Goal: Information Seeking & Learning: Learn about a topic

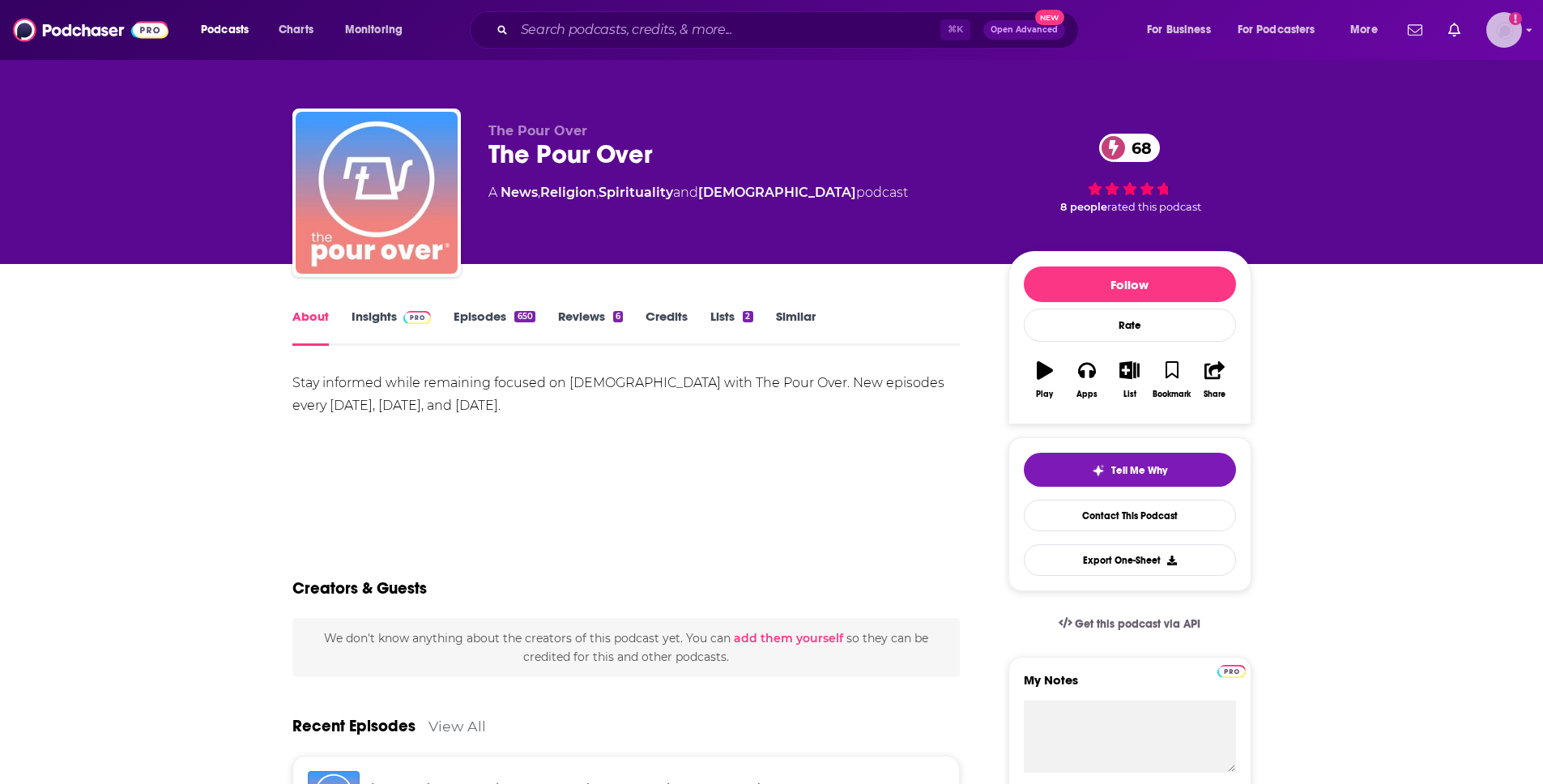
click at [1509, 35] on img "Logged in as brenda_epic" at bounding box center [1504, 30] width 35 height 35
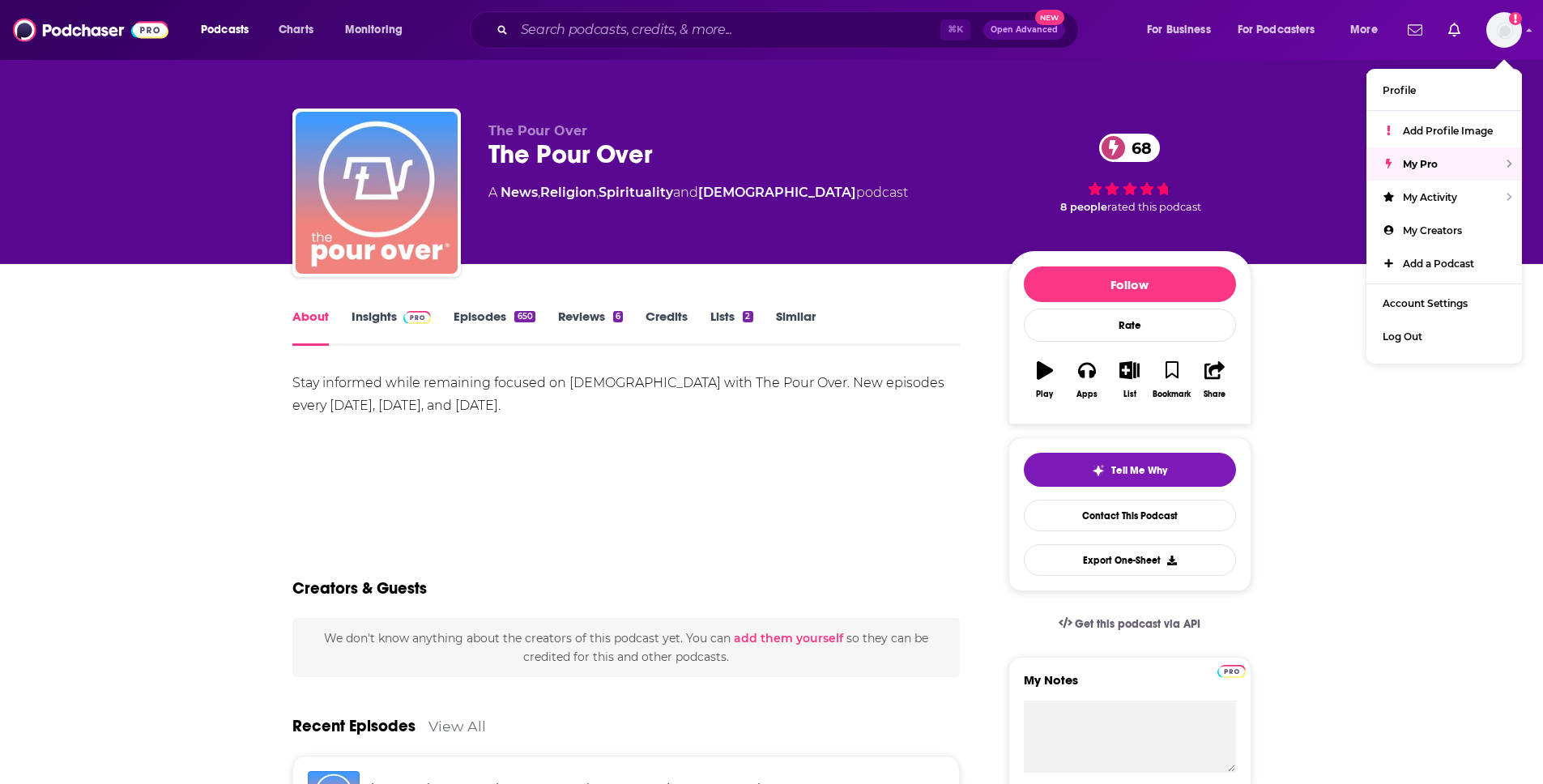
click at [1236, 67] on div "The Pour Over The Pour Over 68 A News , Religion , Spirituality and [DEMOGRAPHI…" at bounding box center [772, 132] width 1037 height 264
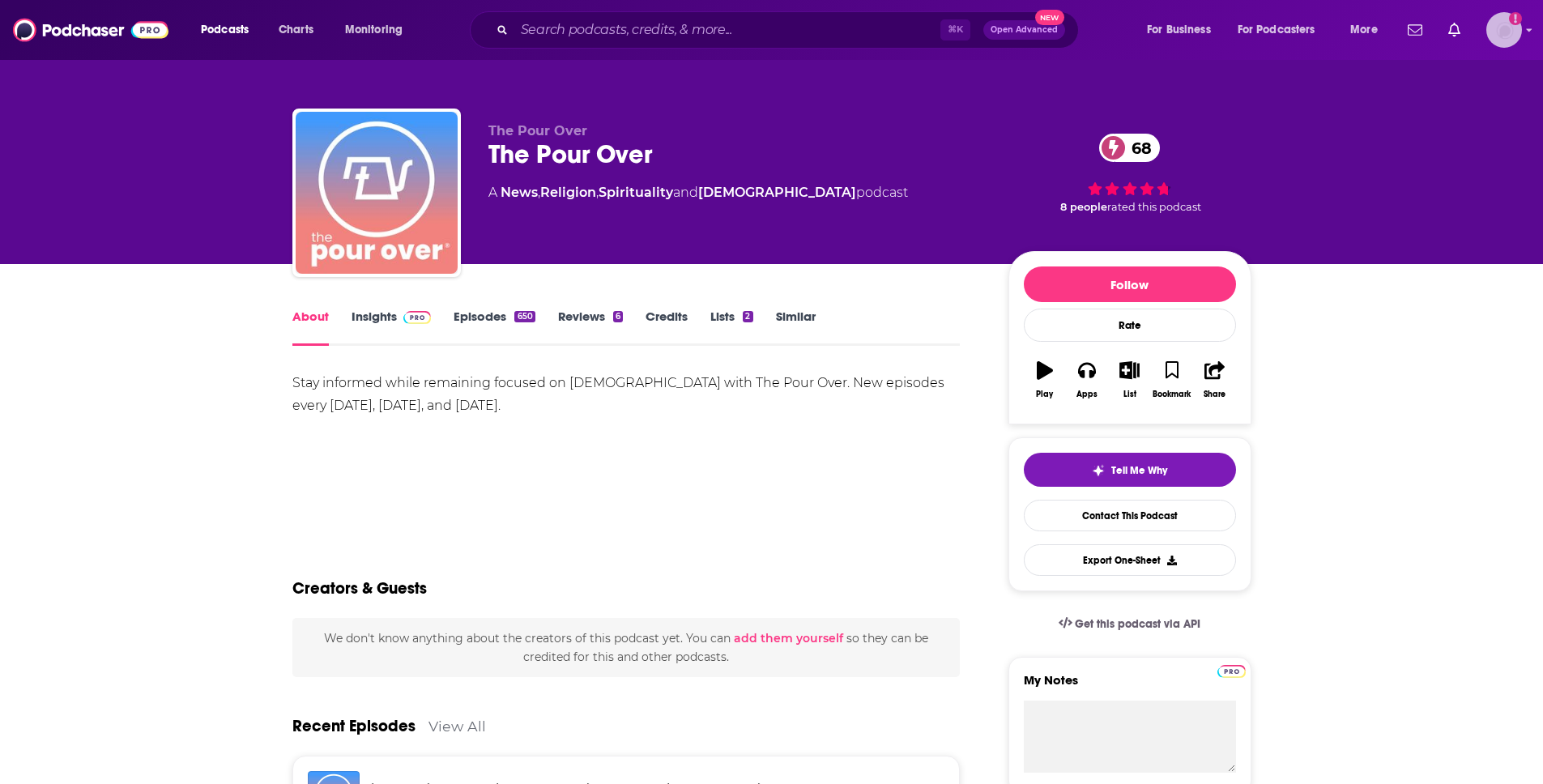
click at [1501, 29] on img "Logged in as brenda_epic" at bounding box center [1504, 30] width 35 height 35
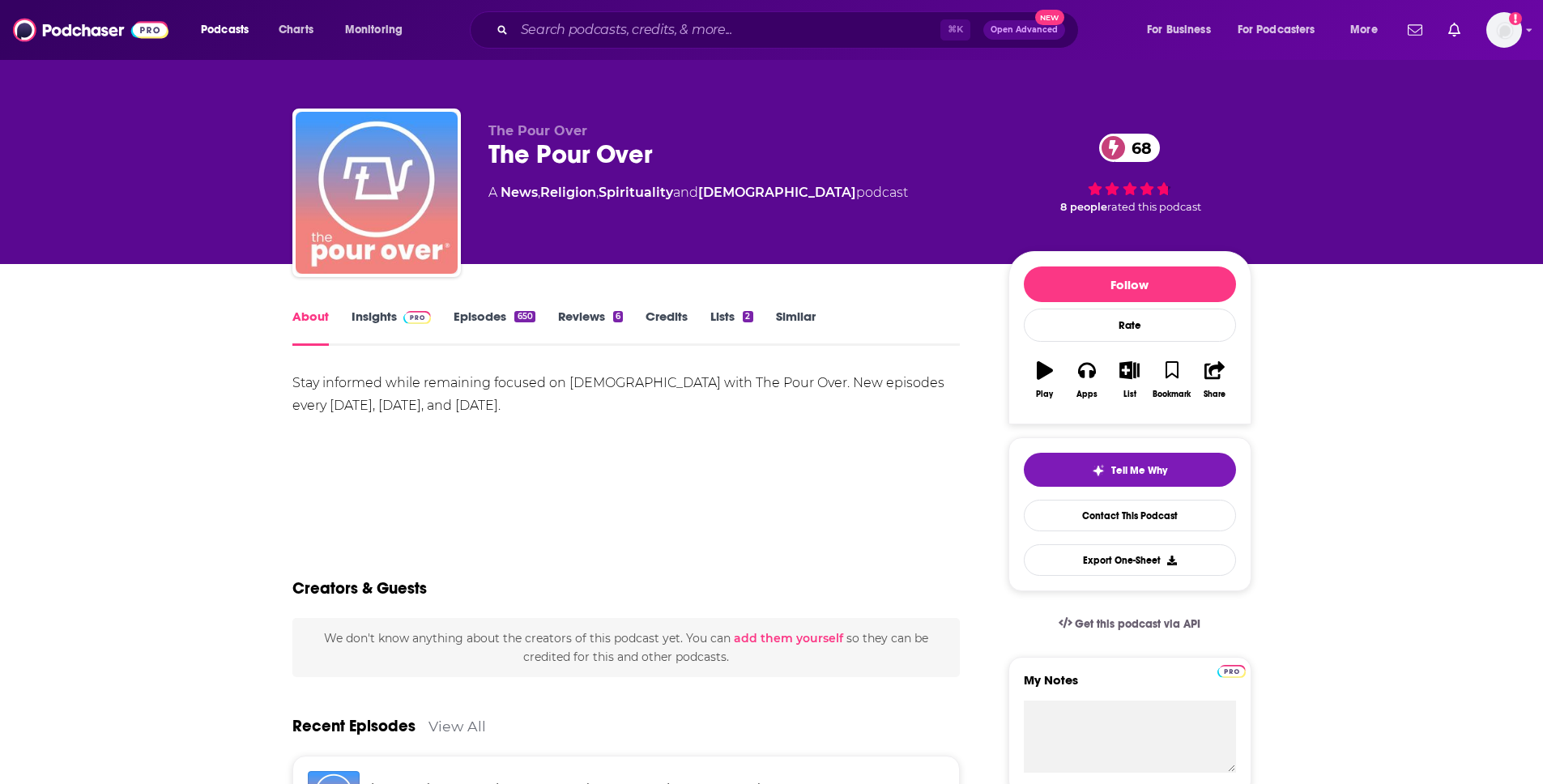
click at [399, 318] on span at bounding box center [414, 316] width 34 height 15
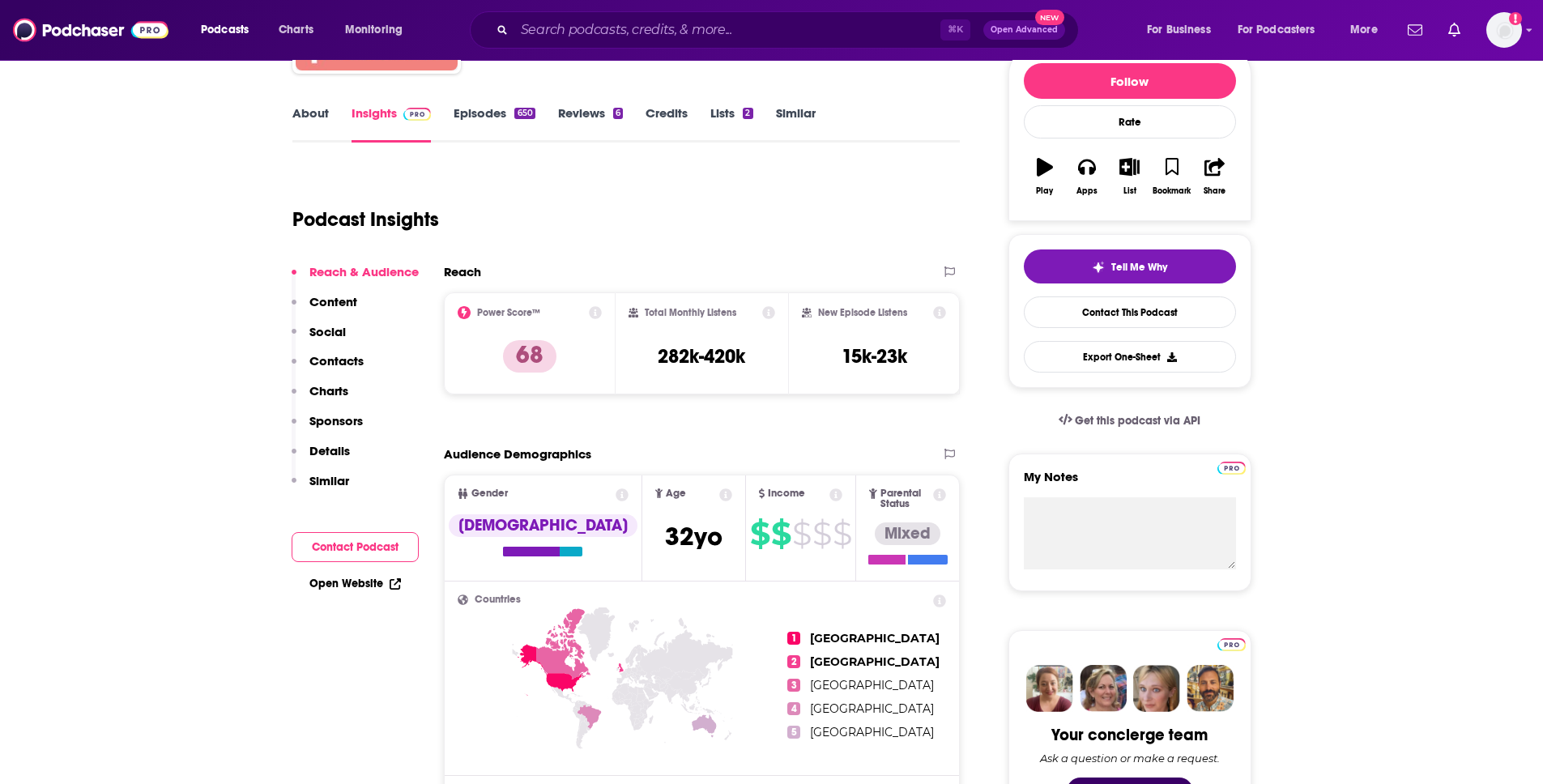
scroll to position [426, 0]
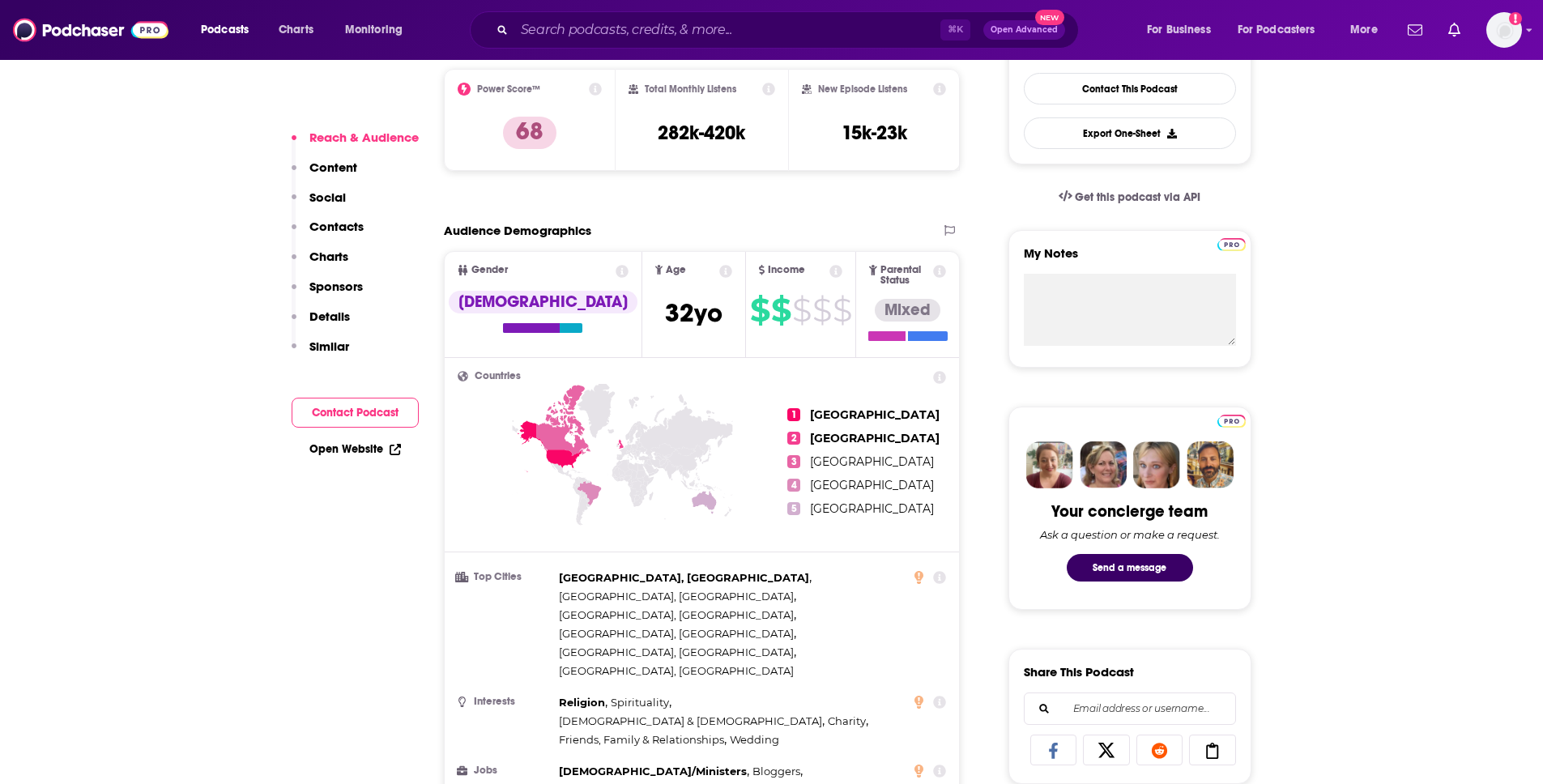
click at [328, 196] on p "Social" at bounding box center [328, 197] width 36 height 15
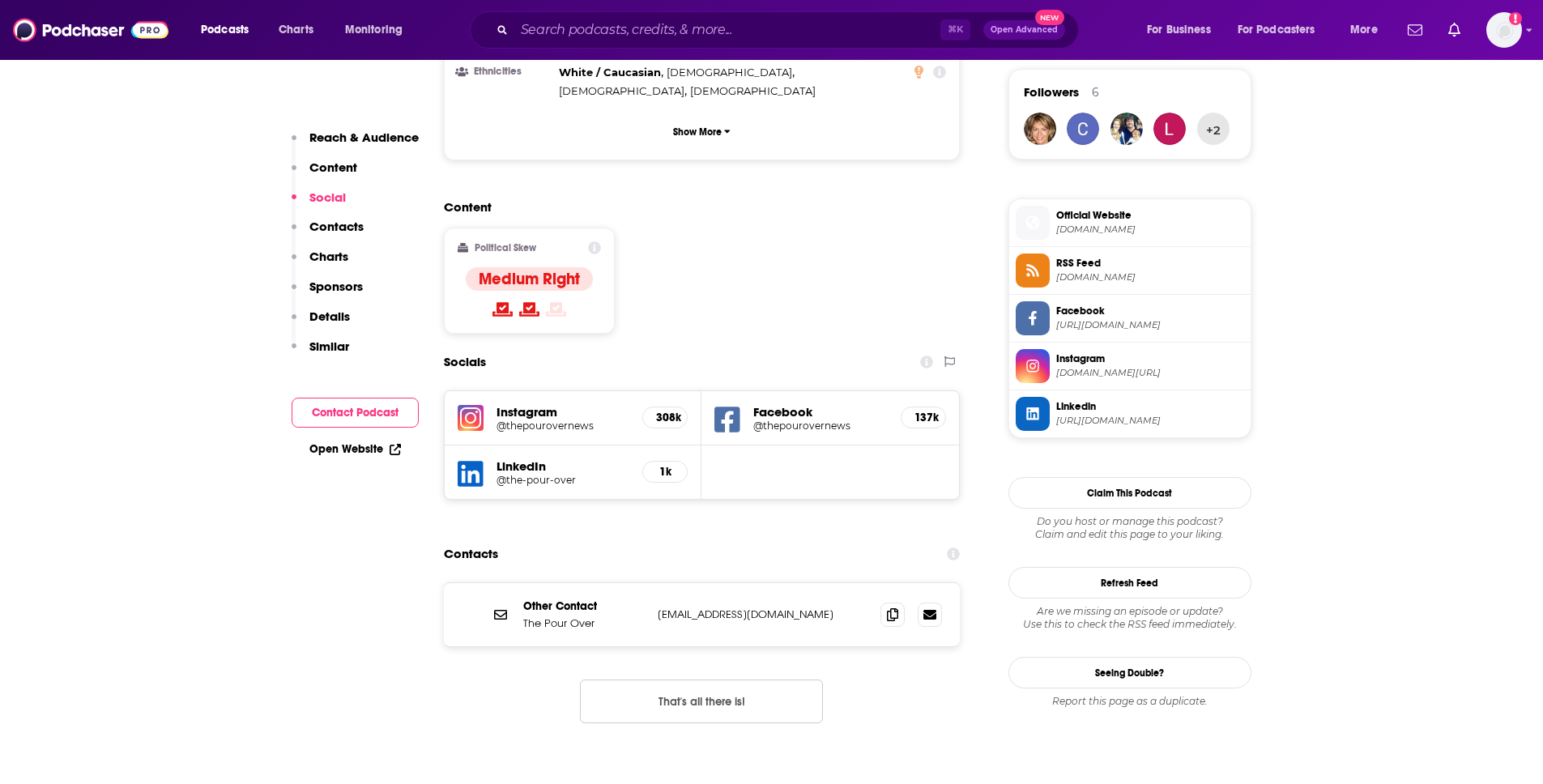
scroll to position [1177, 0]
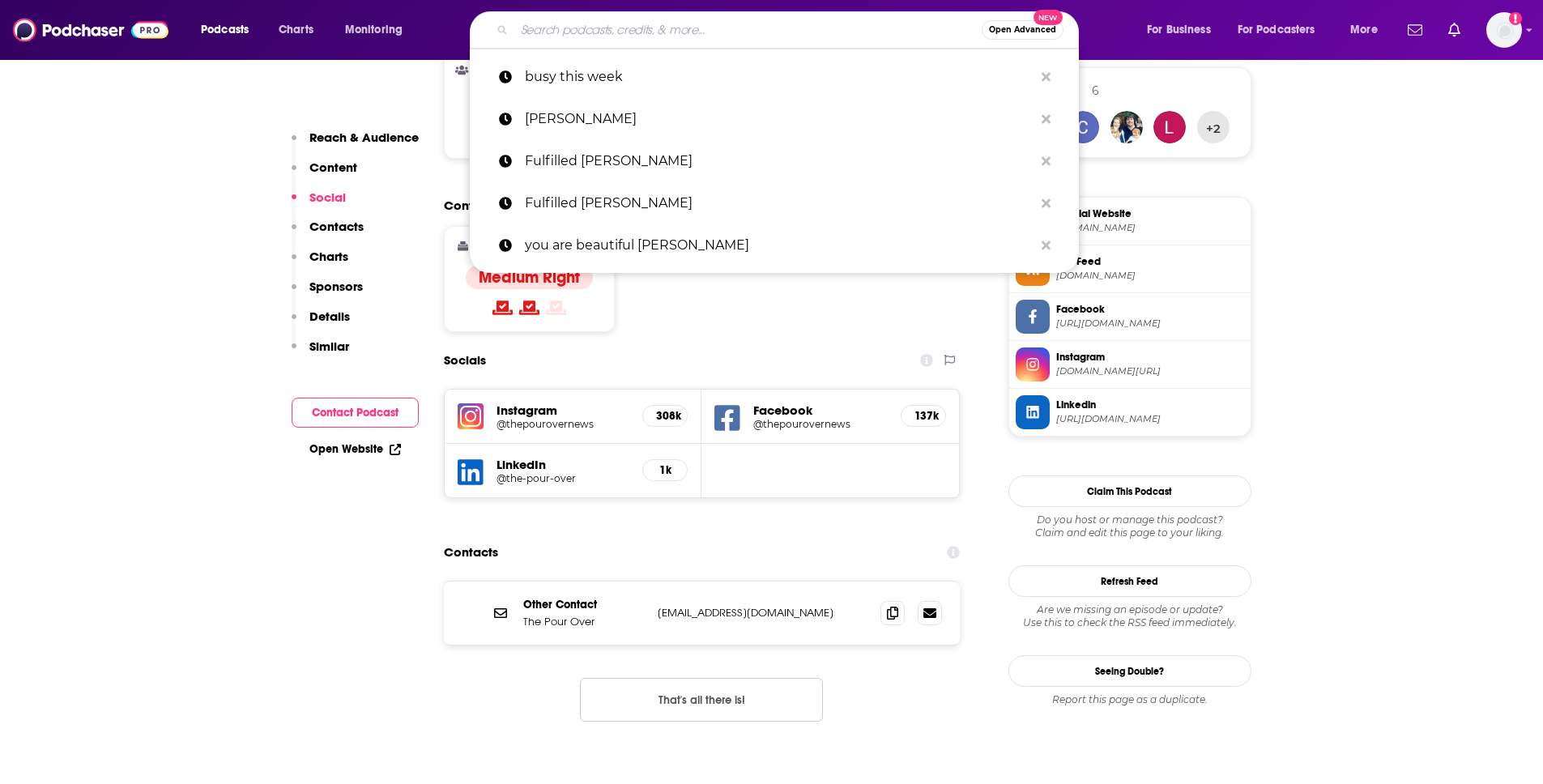
click at [617, 34] on input "Search podcasts, credits, & more..." at bounding box center [748, 30] width 468 height 26
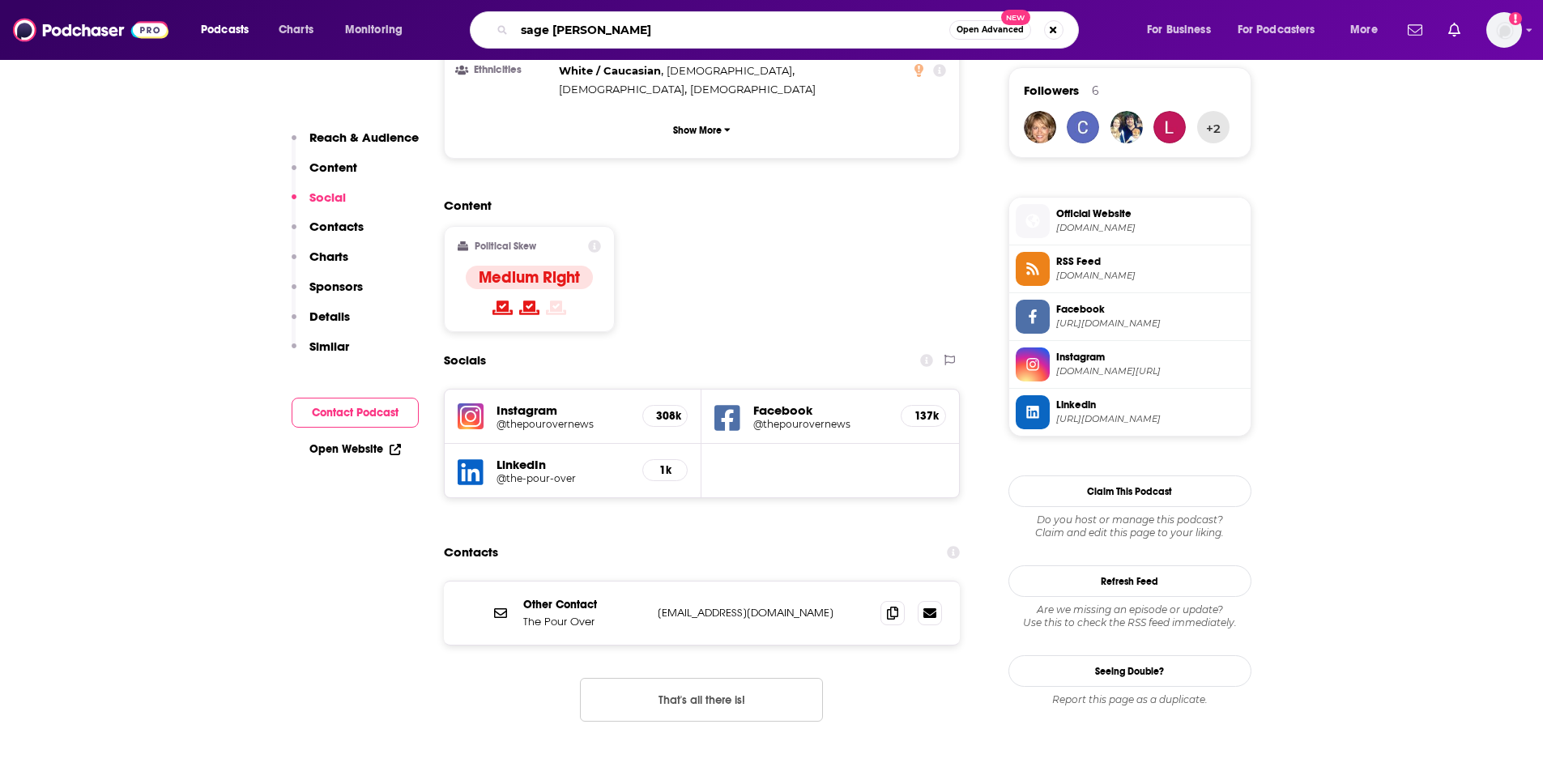
type input "sage seele"
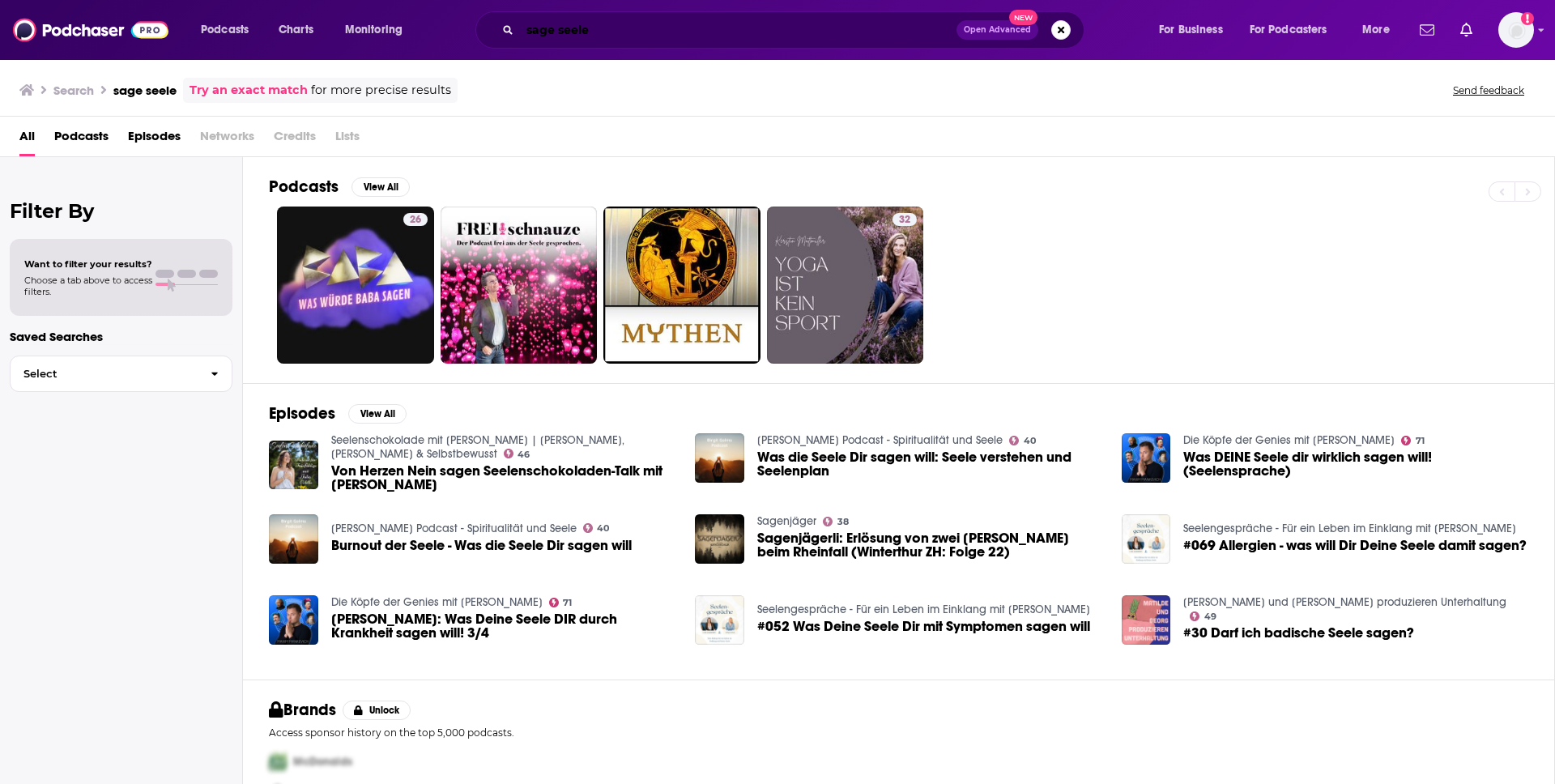
click at [561, 26] on input "sage seele" at bounding box center [738, 30] width 437 height 26
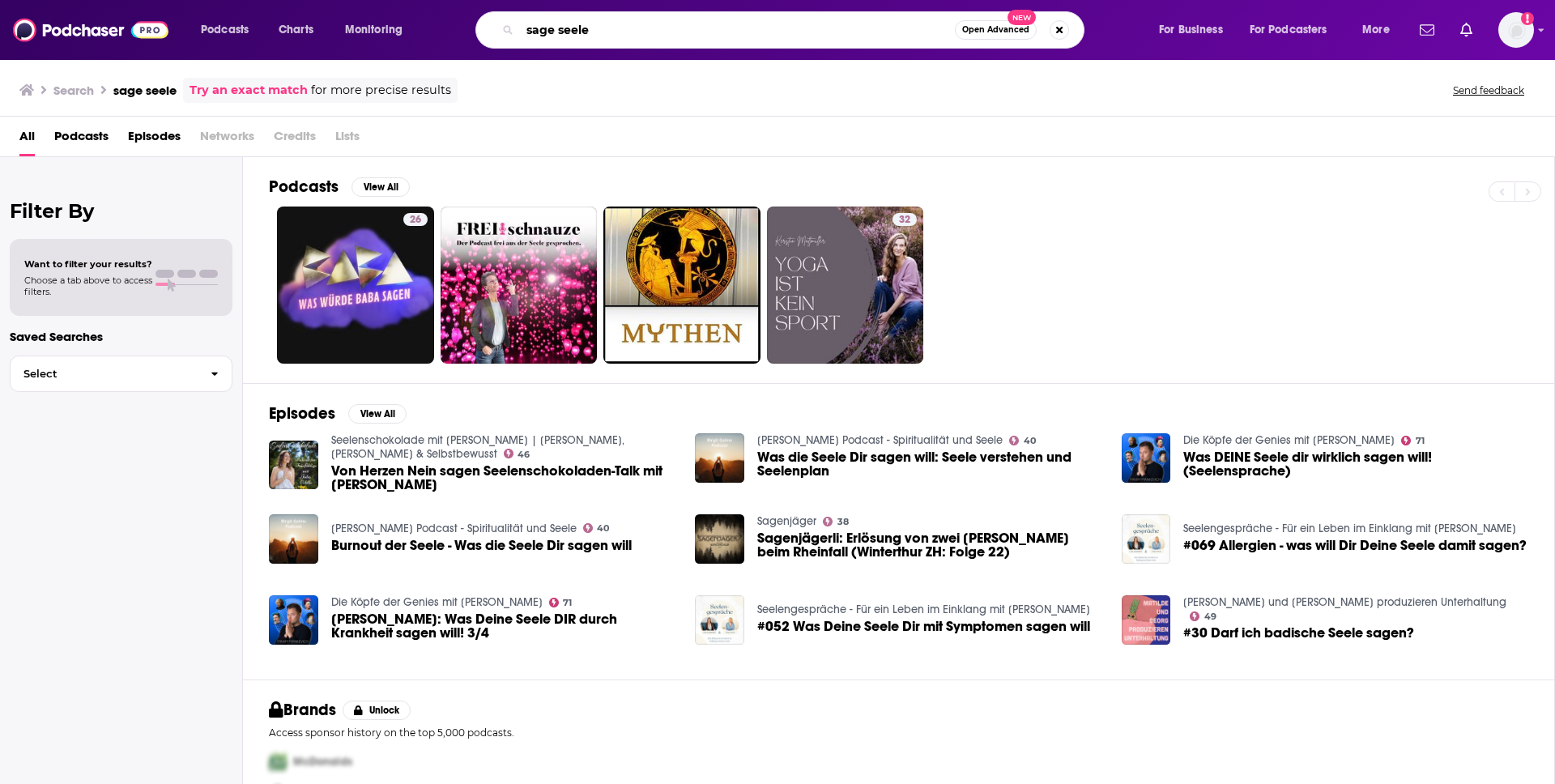
click at [621, 34] on input "sage seele" at bounding box center [737, 30] width 435 height 26
type input "[PERSON_NAME]"
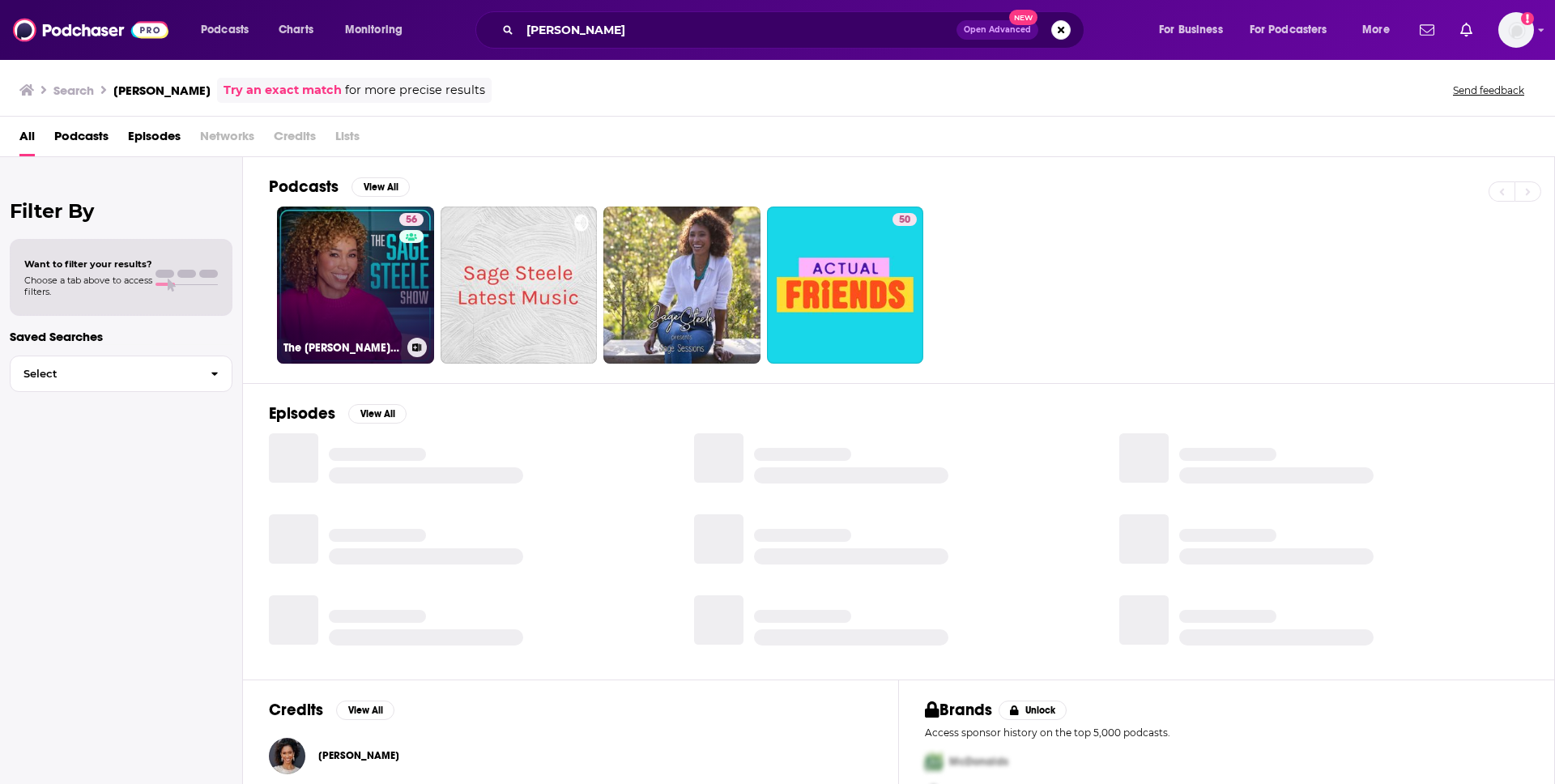
click at [331, 301] on link "56 The [PERSON_NAME] Show" at bounding box center [356, 285] width 157 height 157
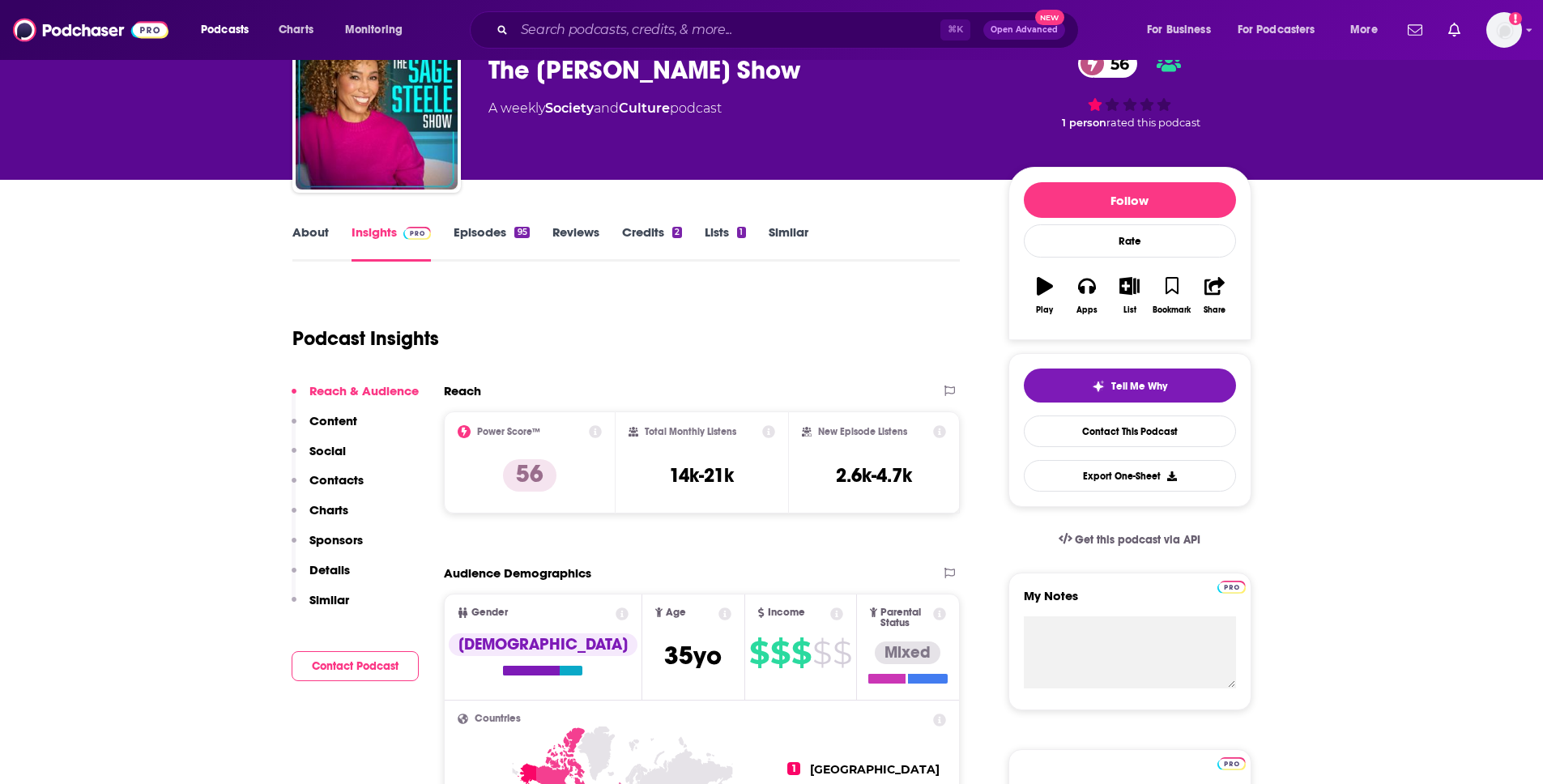
scroll to position [92, 0]
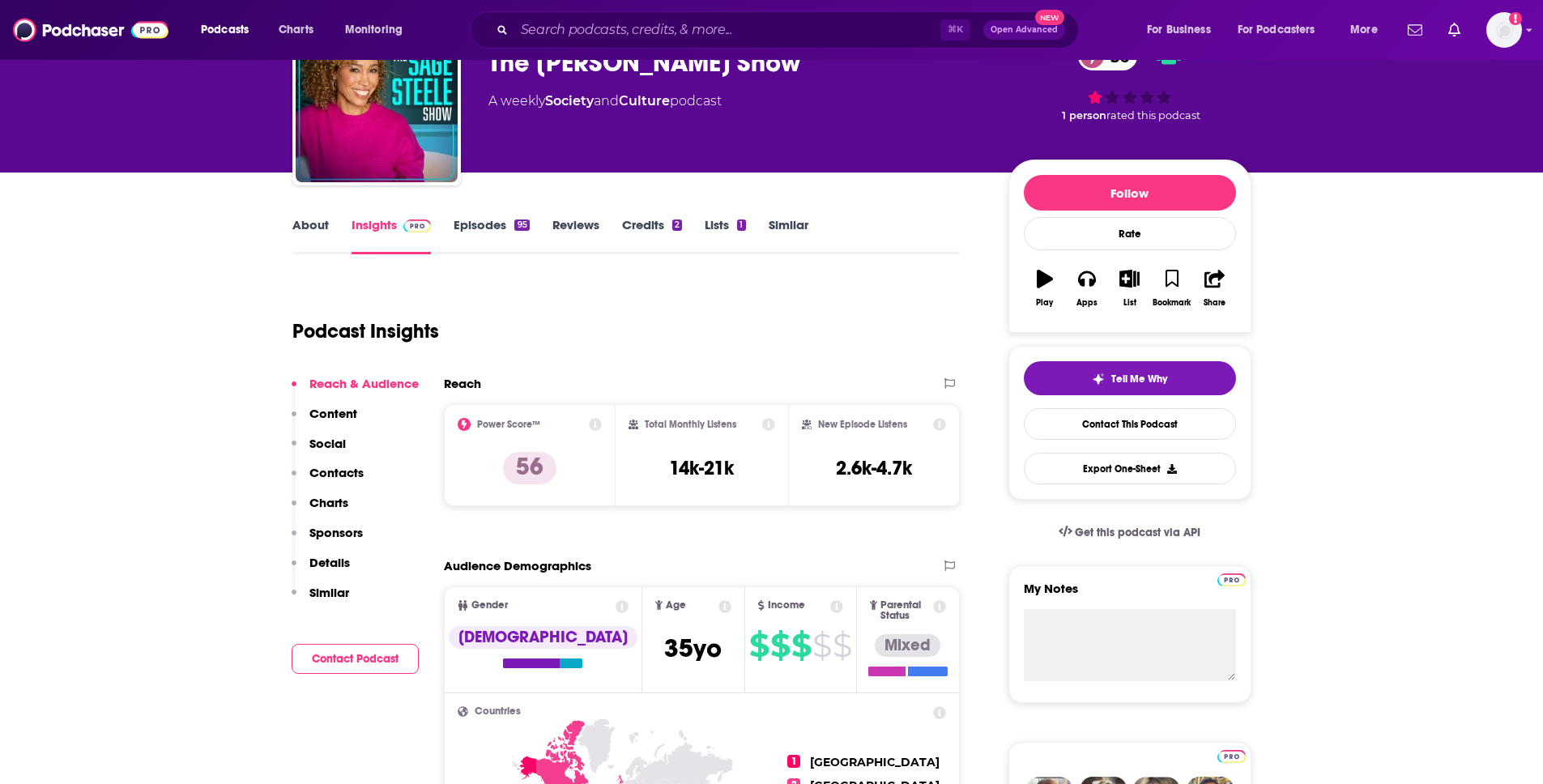
click at [315, 443] on p "Social" at bounding box center [328, 444] width 36 height 15
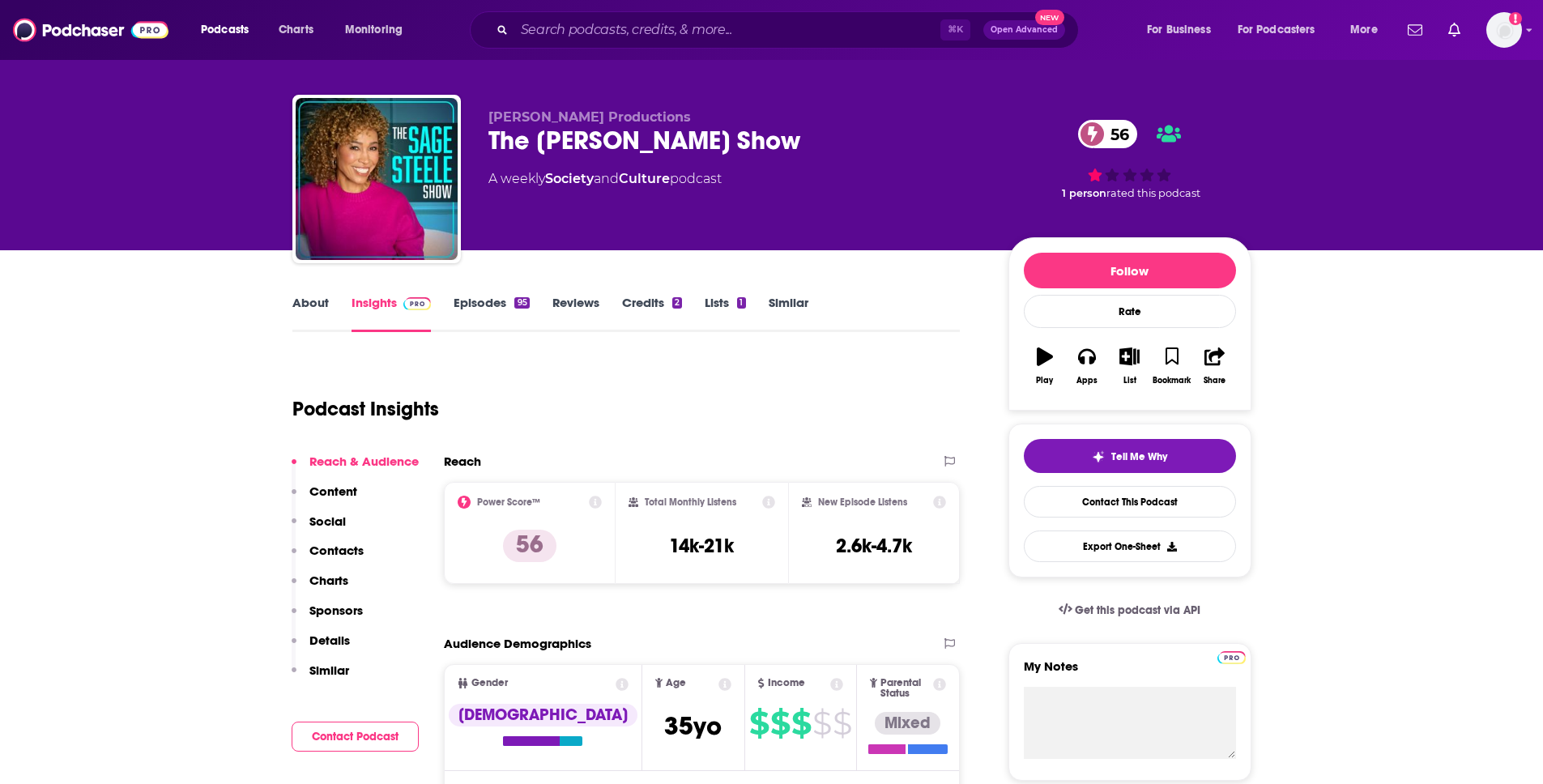
scroll to position [0, 0]
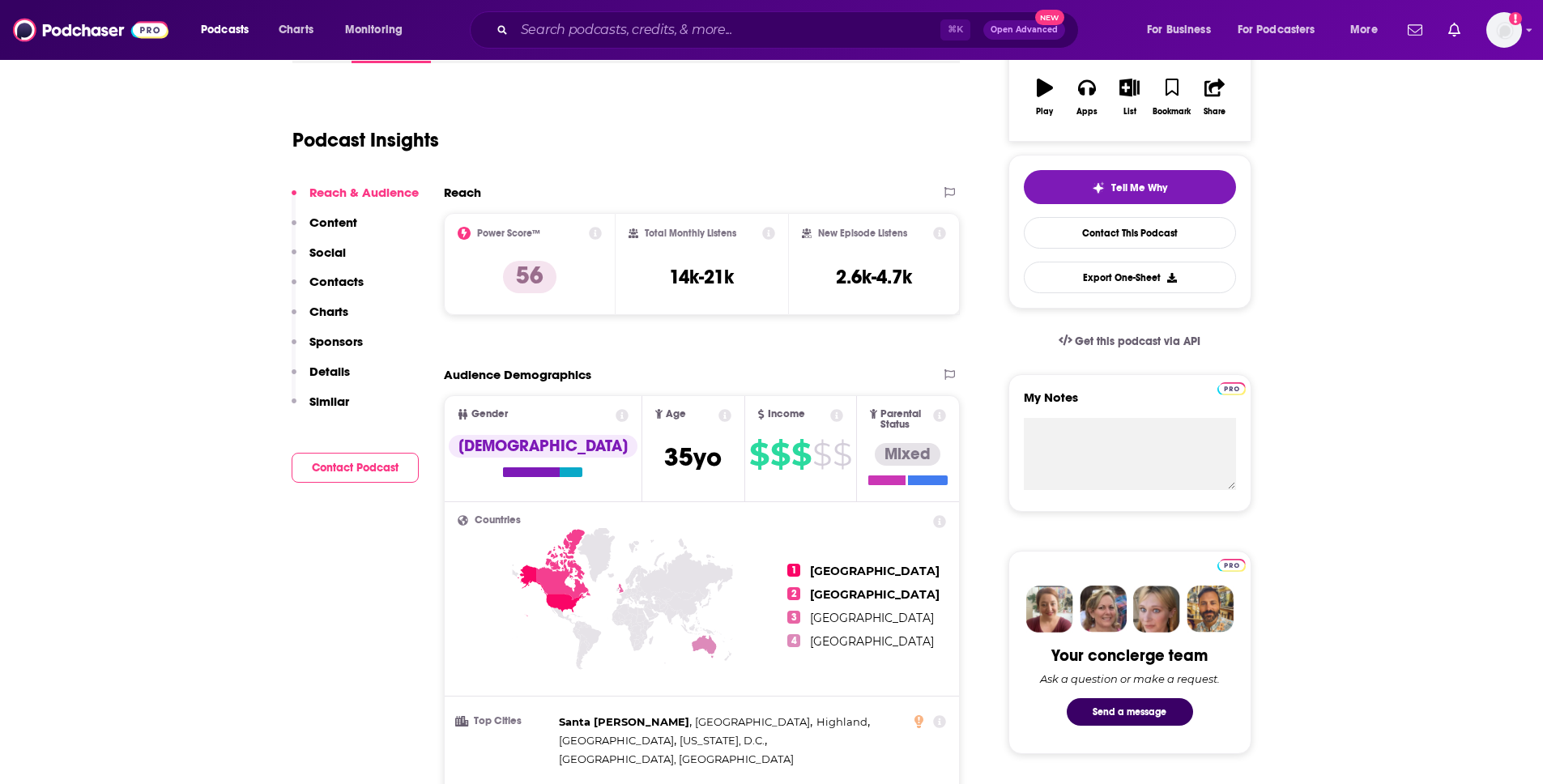
click at [331, 255] on p "Social" at bounding box center [328, 252] width 36 height 15
